Goal: Task Accomplishment & Management: Manage account settings

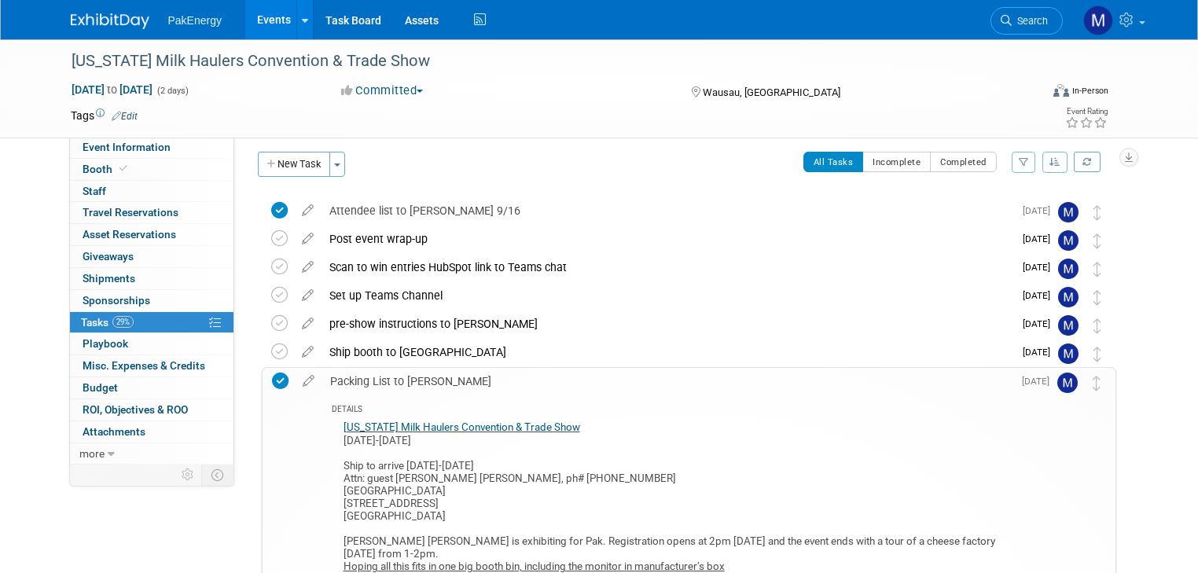
scroll to position [3, 0]
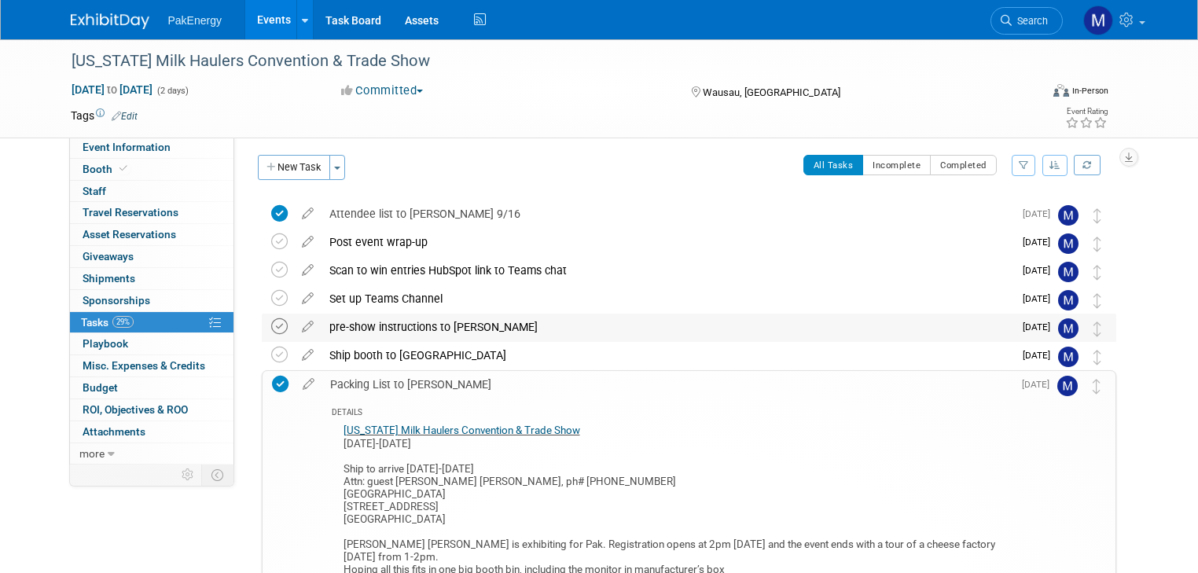
click at [271, 319] on icon at bounding box center [279, 326] width 17 height 17
click at [271, 296] on icon at bounding box center [279, 298] width 17 height 17
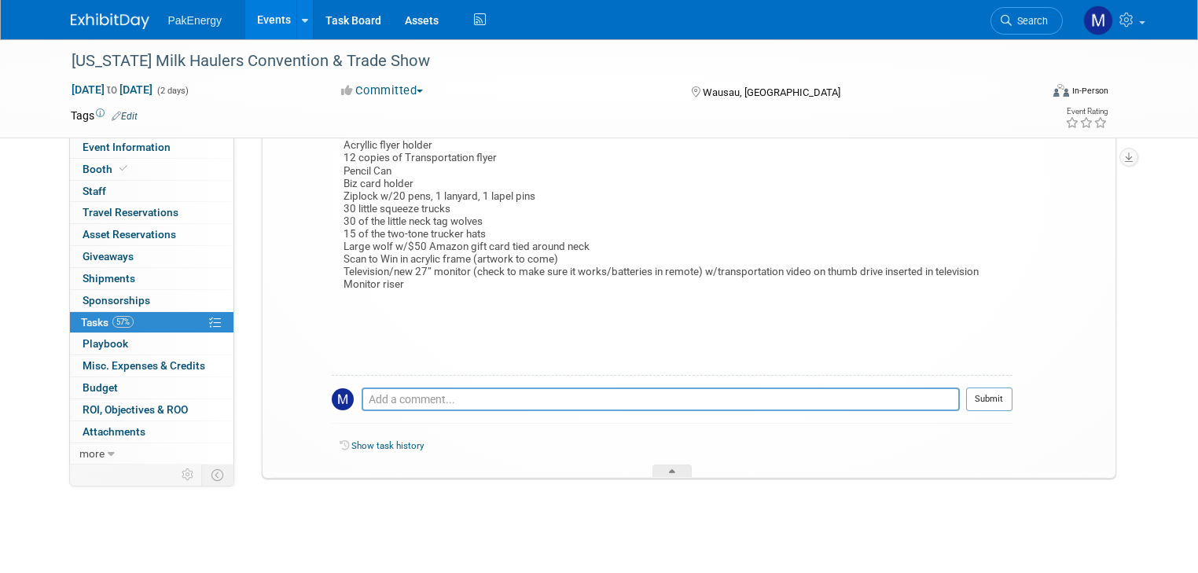
scroll to position [479, 0]
click at [661, 464] on div at bounding box center [671, 470] width 39 height 13
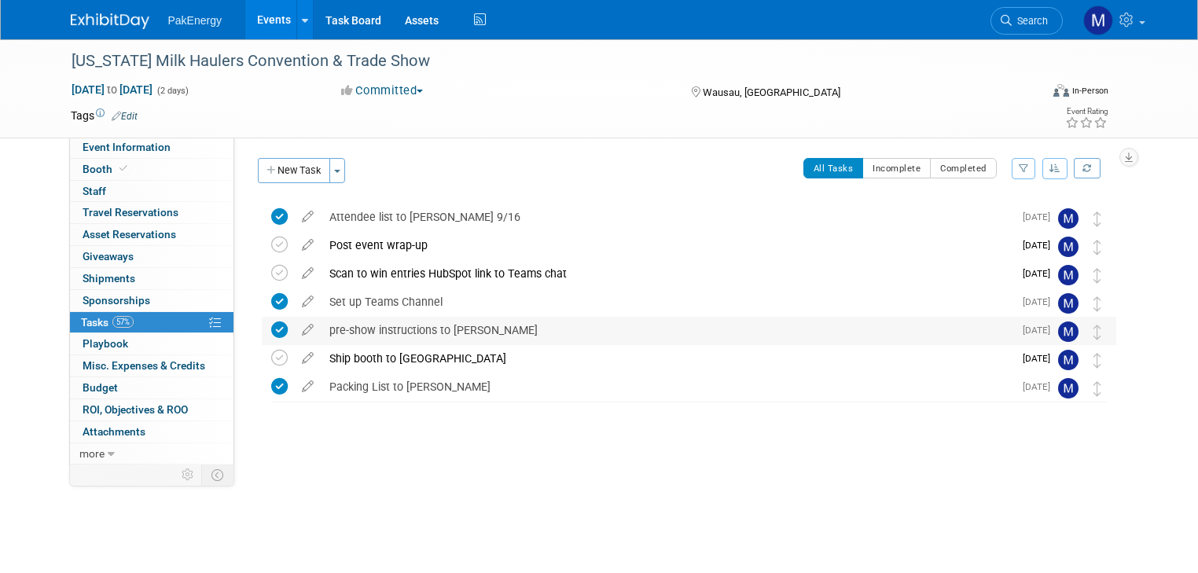
click at [437, 324] on div "pre-show instructions to Connor" at bounding box center [668, 330] width 692 height 27
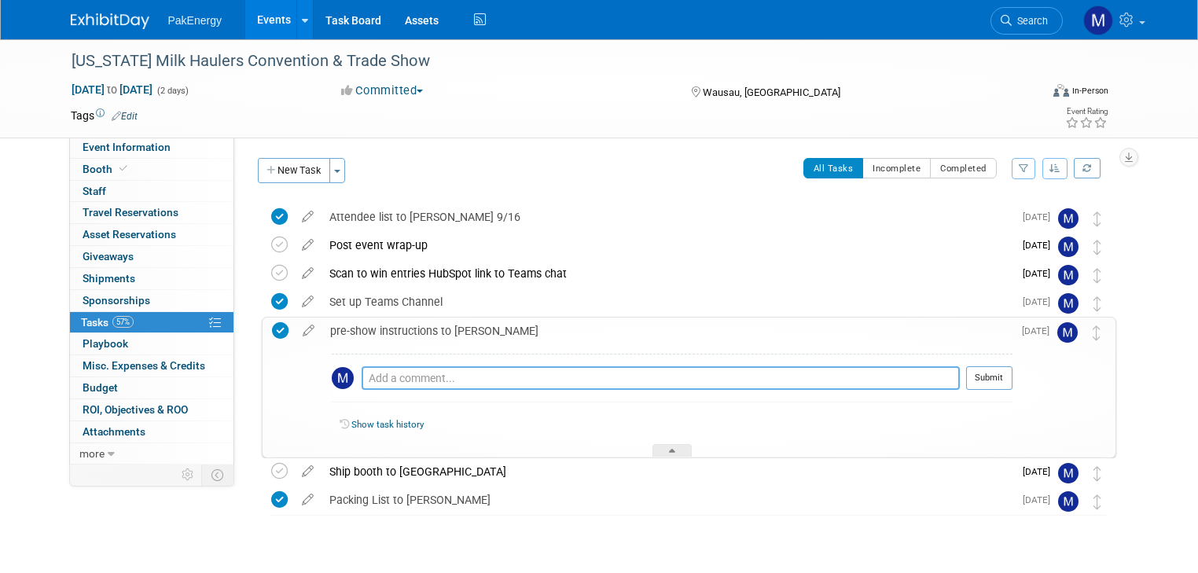
click at [467, 375] on textarea at bounding box center [661, 378] width 598 height 24
click at [465, 380] on textarea at bounding box center [661, 378] width 598 height 24
paste textarea "Hello Connor – This email provides information to help you have a dairy good ti…"
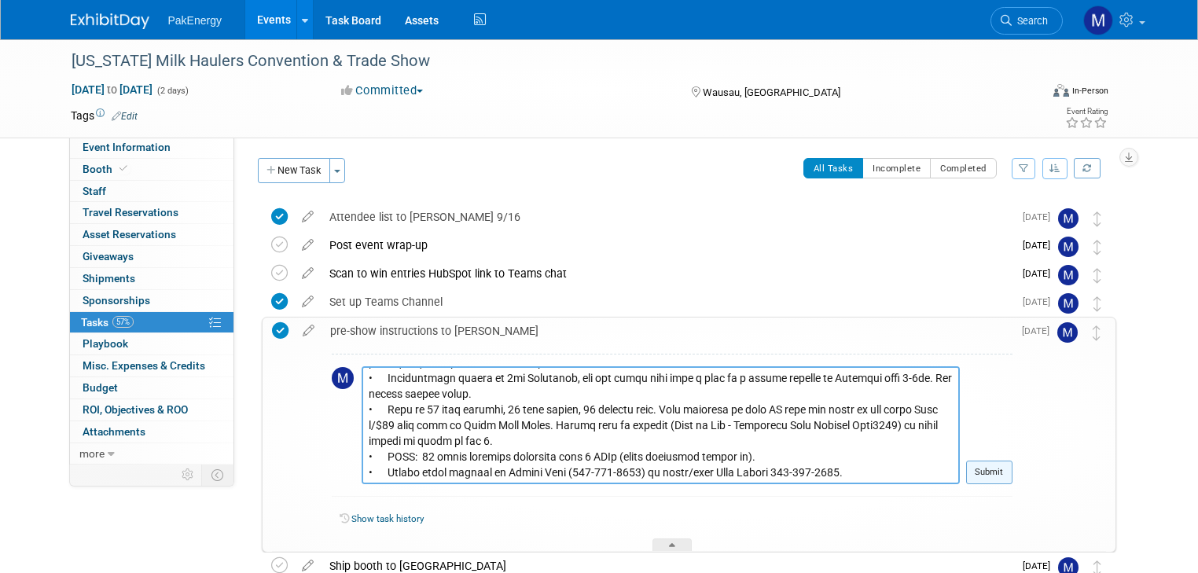
type textarea "Hello Connor – This email provides information to help you have a dairy good ti…"
click at [999, 474] on button "Submit" at bounding box center [989, 473] width 46 height 24
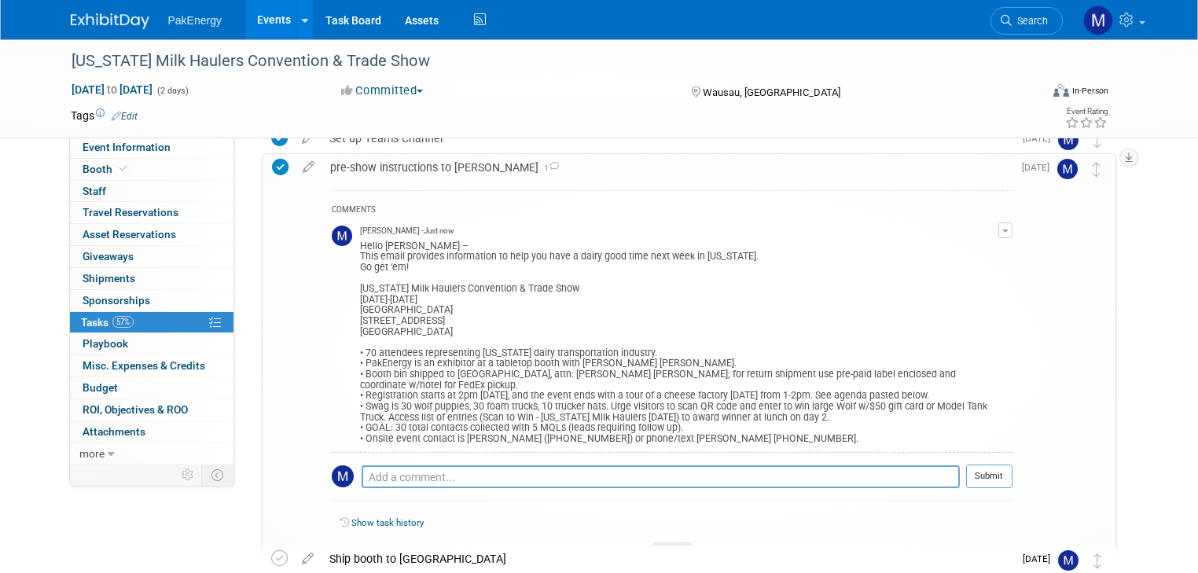
scroll to position [178, 0]
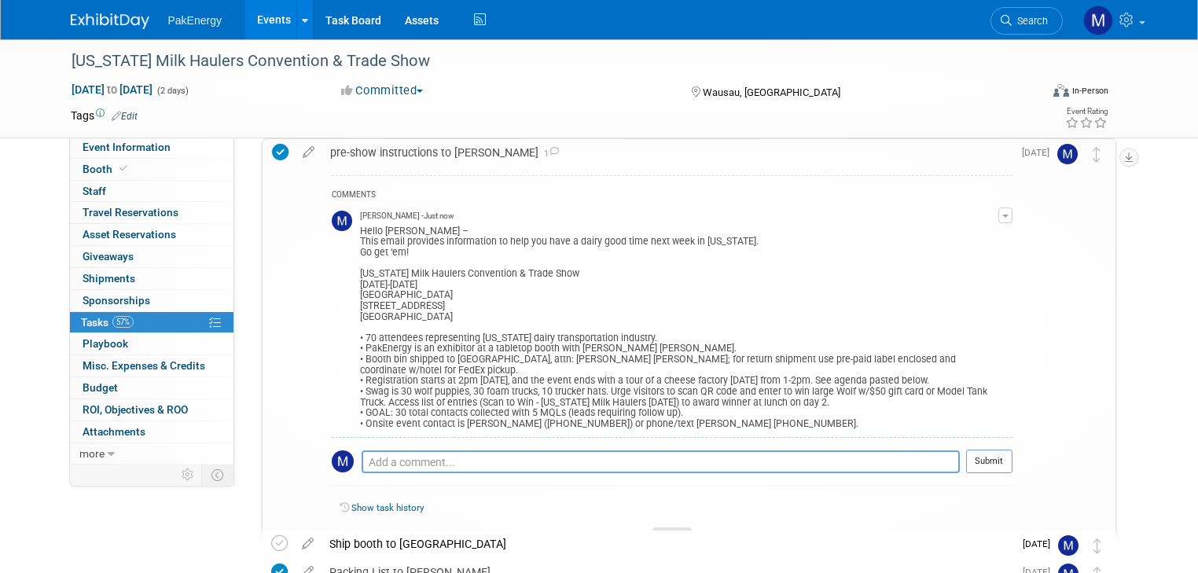
click at [665, 527] on div at bounding box center [671, 533] width 39 height 13
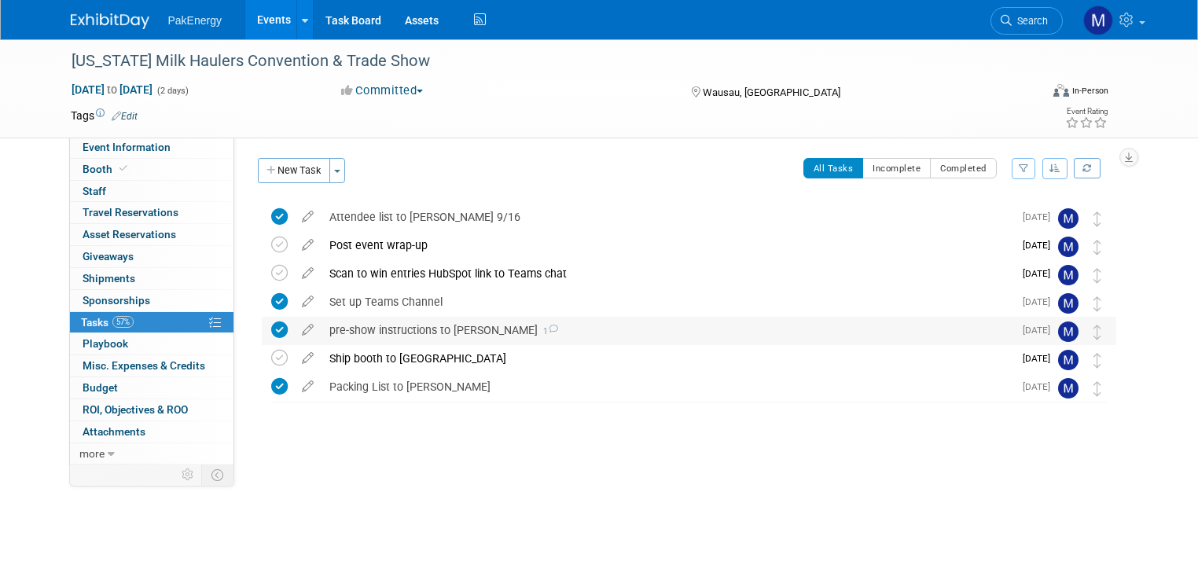
scroll to position [0, 0]
click at [271, 265] on icon at bounding box center [279, 273] width 17 height 17
click at [248, 16] on link "Events" at bounding box center [273, 19] width 57 height 39
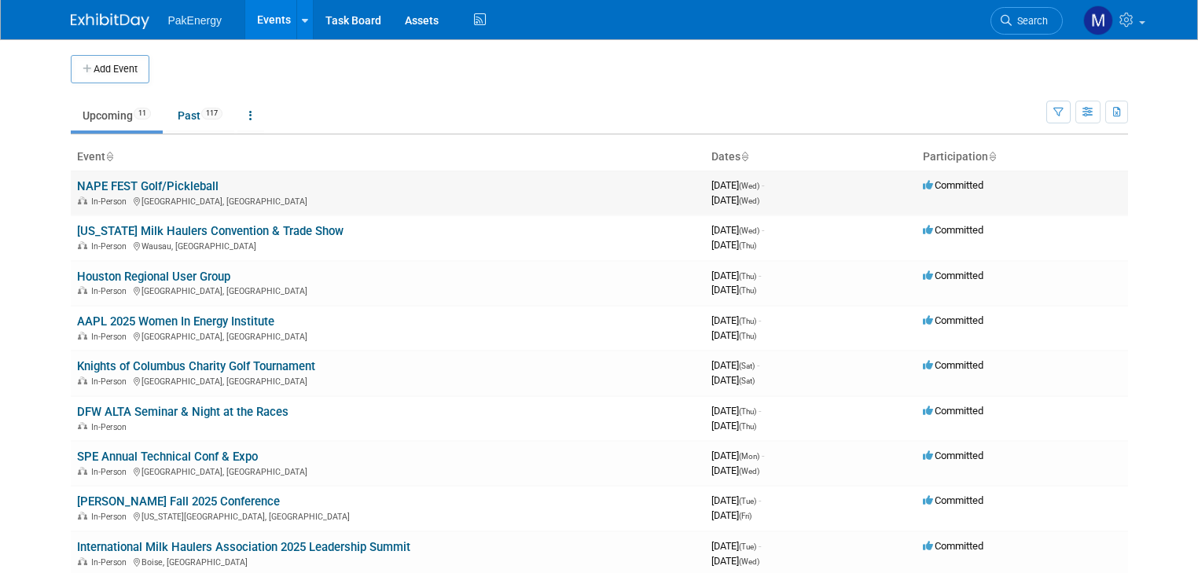
click at [116, 183] on link "NAPE FEST Golf/Pickleball" at bounding box center [147, 186] width 141 height 14
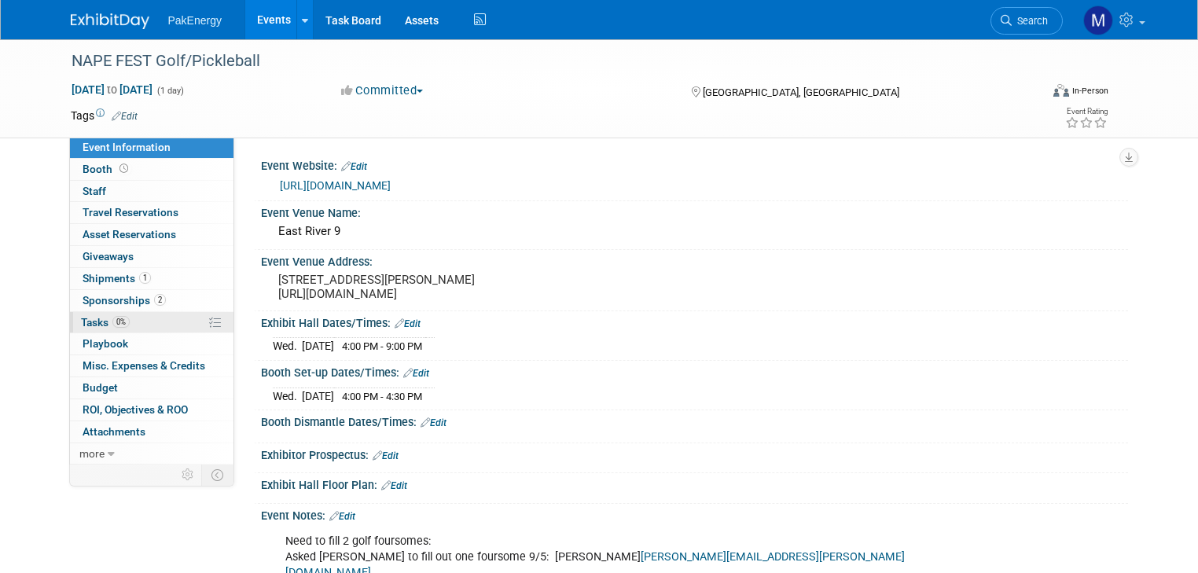
click at [81, 317] on span "Tasks 0%" at bounding box center [105, 322] width 49 height 13
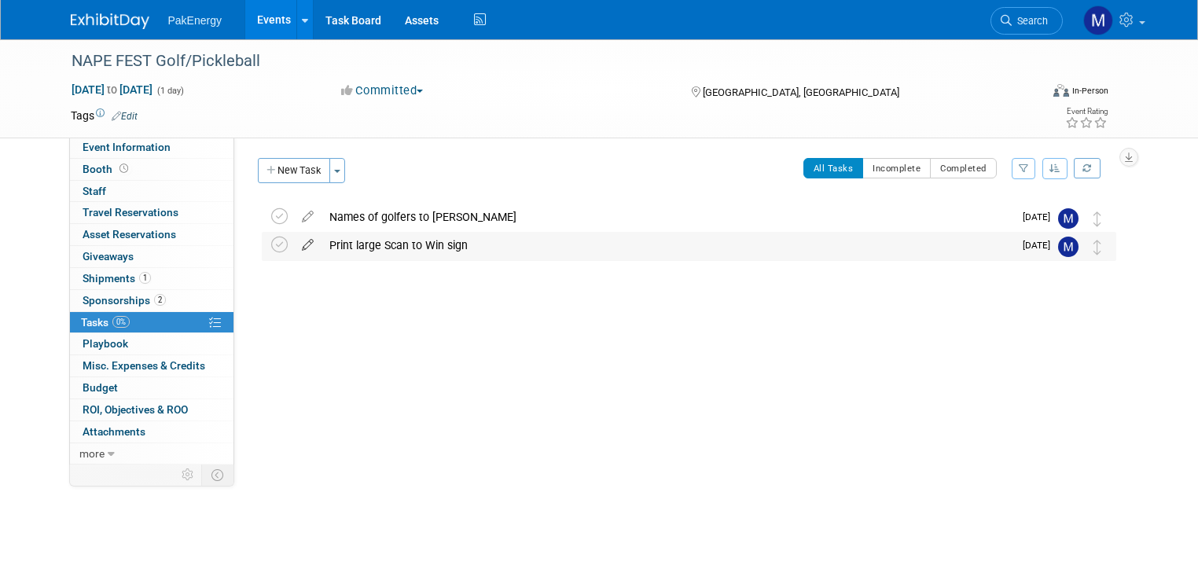
click at [294, 239] on icon at bounding box center [308, 242] width 28 height 20
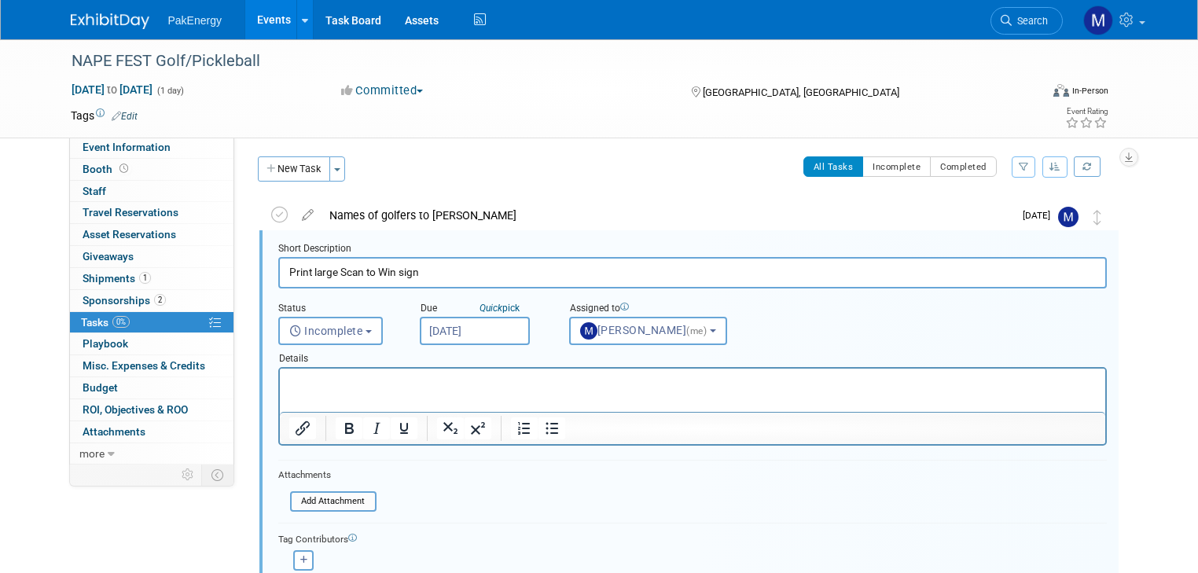
drag, startPoint x: 410, startPoint y: 270, endPoint x: 264, endPoint y: 269, distance: 145.4
click at [278, 269] on input "Print large Scan to Win sign" at bounding box center [692, 272] width 829 height 31
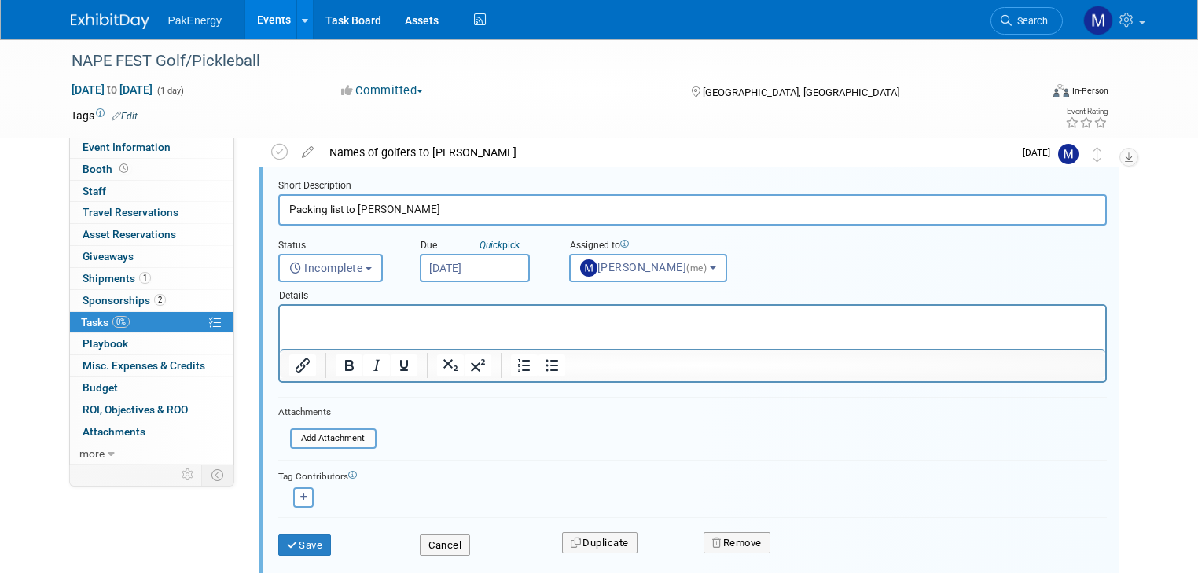
scroll to position [110, 0]
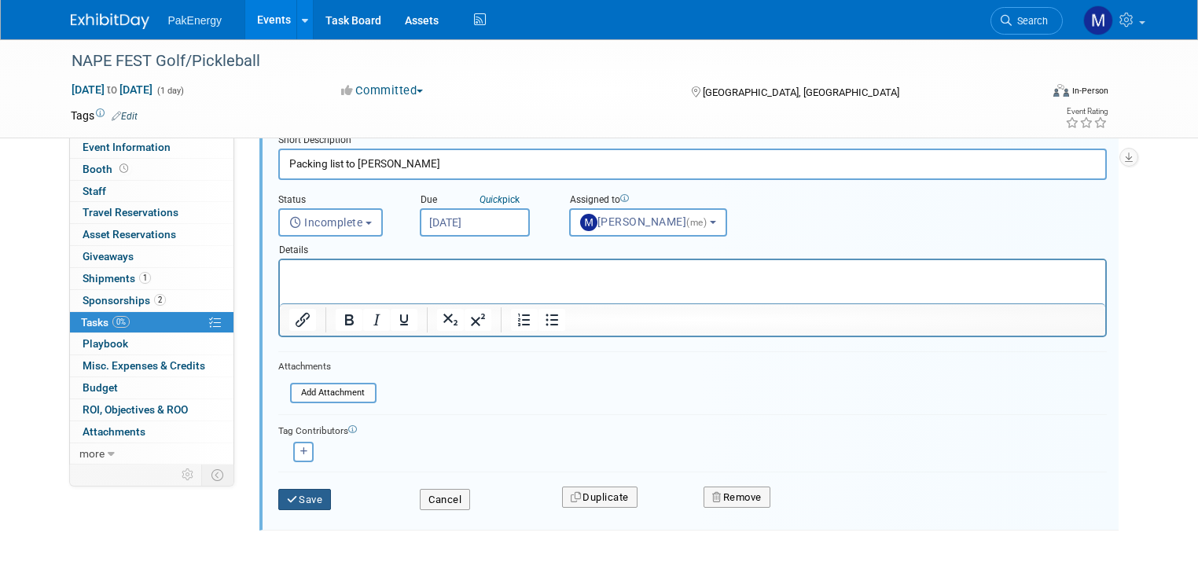
type input "Packing list to [PERSON_NAME]"
click at [297, 493] on button "Save" at bounding box center [304, 500] width 53 height 22
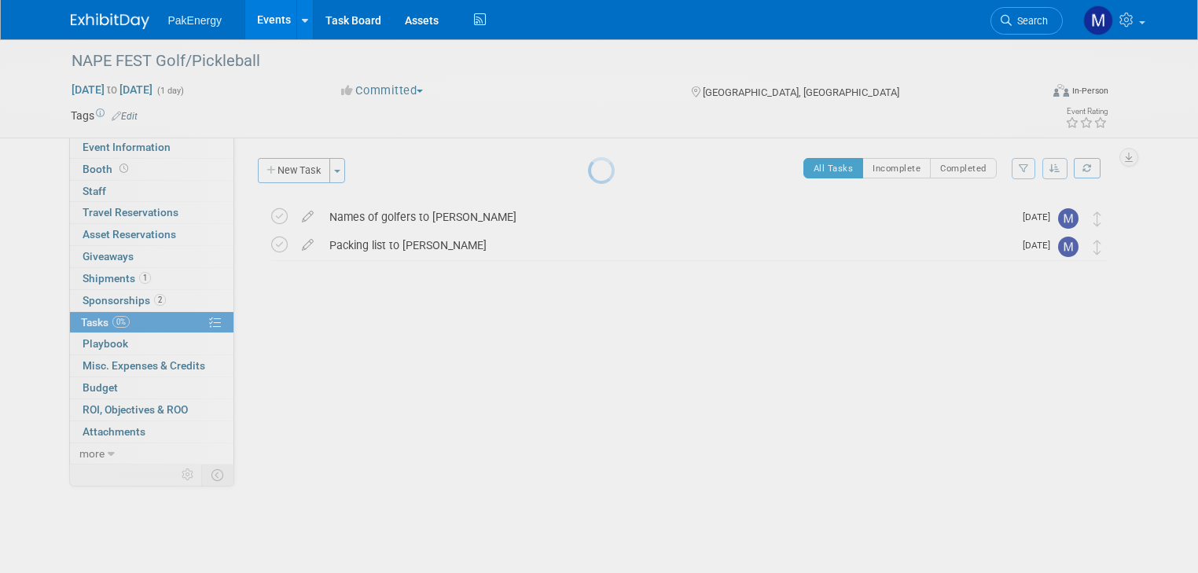
scroll to position [0, 0]
